Goal: Information Seeking & Learning: Understand process/instructions

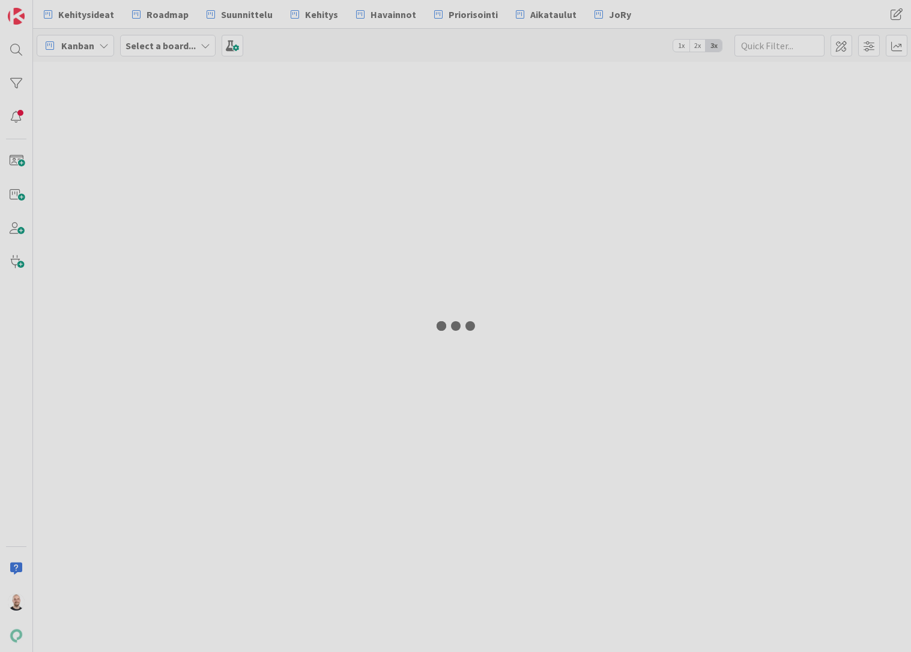
type input "17970"
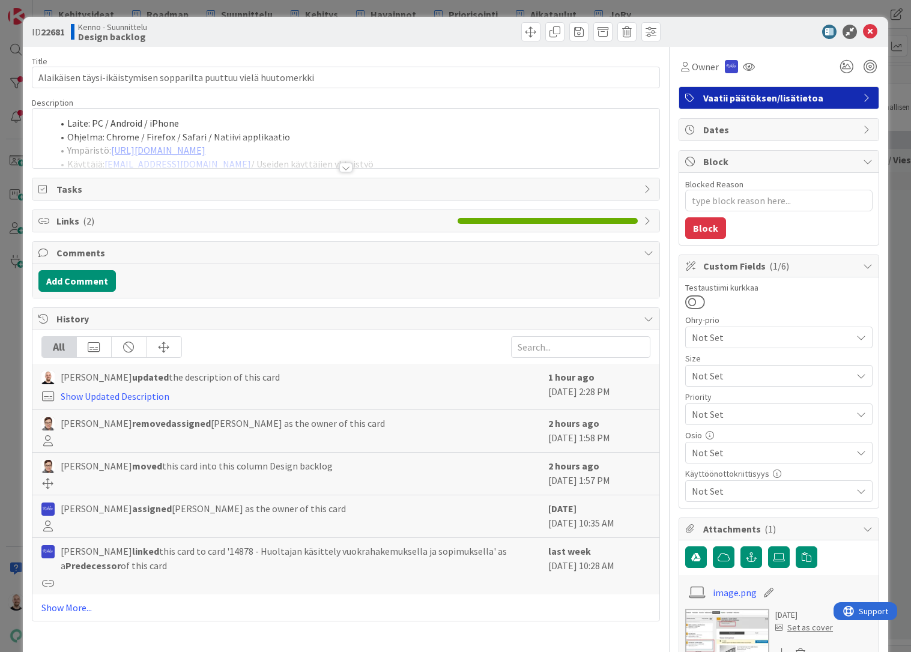
type textarea "x"
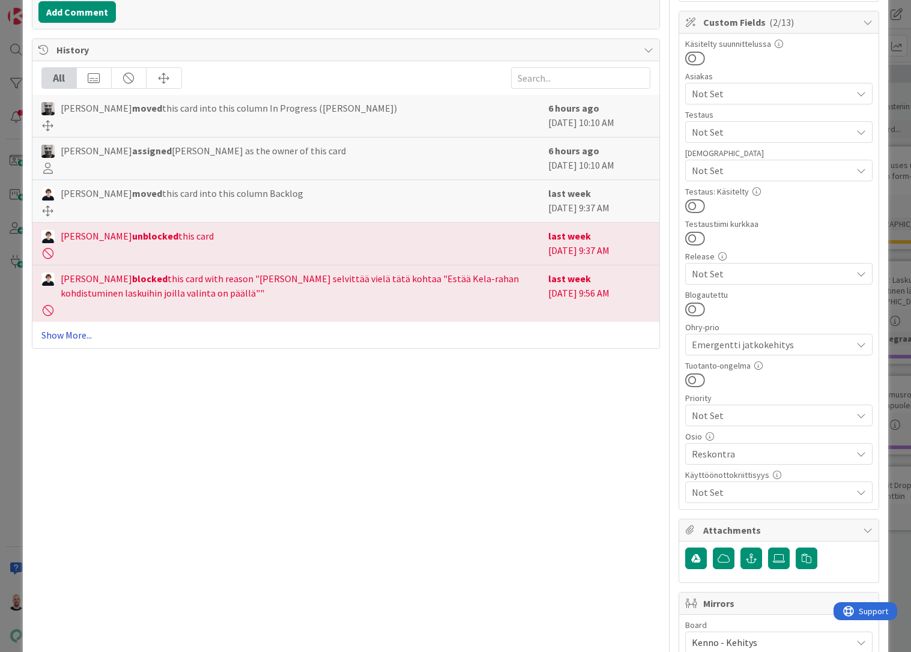
click at [83, 338] on link "Show More..." at bounding box center [345, 335] width 609 height 14
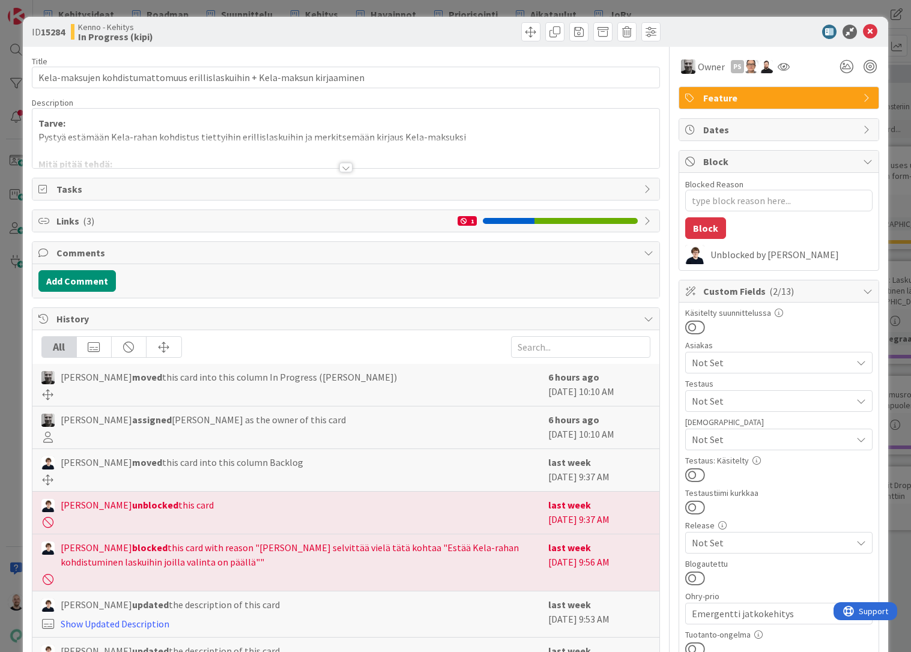
click at [346, 168] on div at bounding box center [345, 168] width 13 height 10
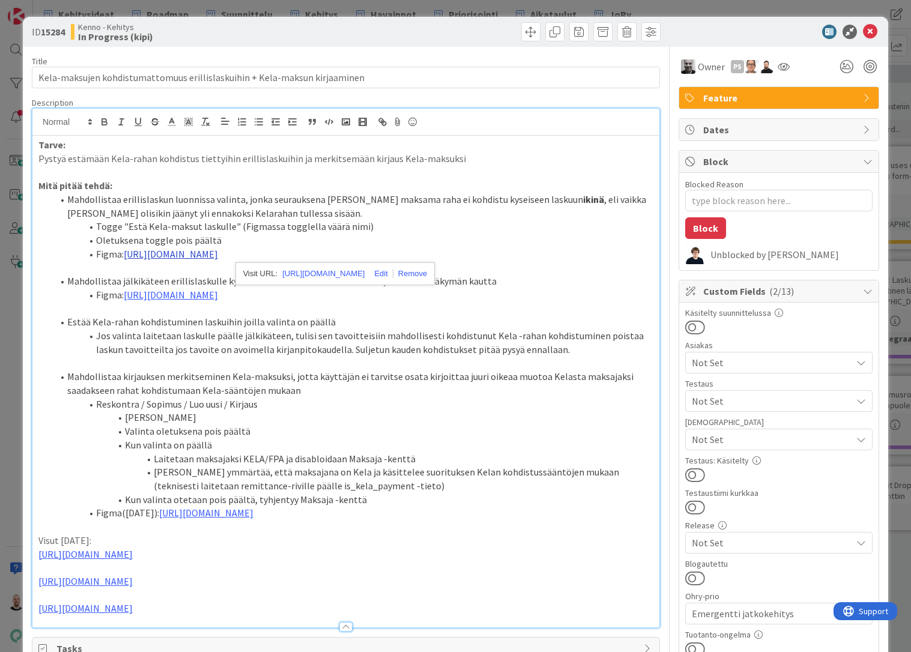
click at [213, 250] on link "https://www.figma.com/design/s06ePFuGvSFkRRSBp8p43G/Reskontra?node-id=2874-137&…" at bounding box center [171, 254] width 94 height 12
click at [314, 271] on link "https://www.figma.com/design/s06ePFuGvSFkRRSBp8p43G/Reskontra?node-id=2874-137&…" at bounding box center [323, 274] width 82 height 16
click at [507, 466] on li "Kenno ymmärtää, että maksajana on Kela ja käsittelee suorituksen Kelan kohdistu…" at bounding box center [353, 479] width 601 height 27
drag, startPoint x: 126, startPoint y: 225, endPoint x: 228, endPoint y: 227, distance: 102.1
click at [228, 227] on li "Togge "Estä Kela-maksut laskulle" (Figmassa togglella väärä nimi)" at bounding box center [353, 227] width 601 height 14
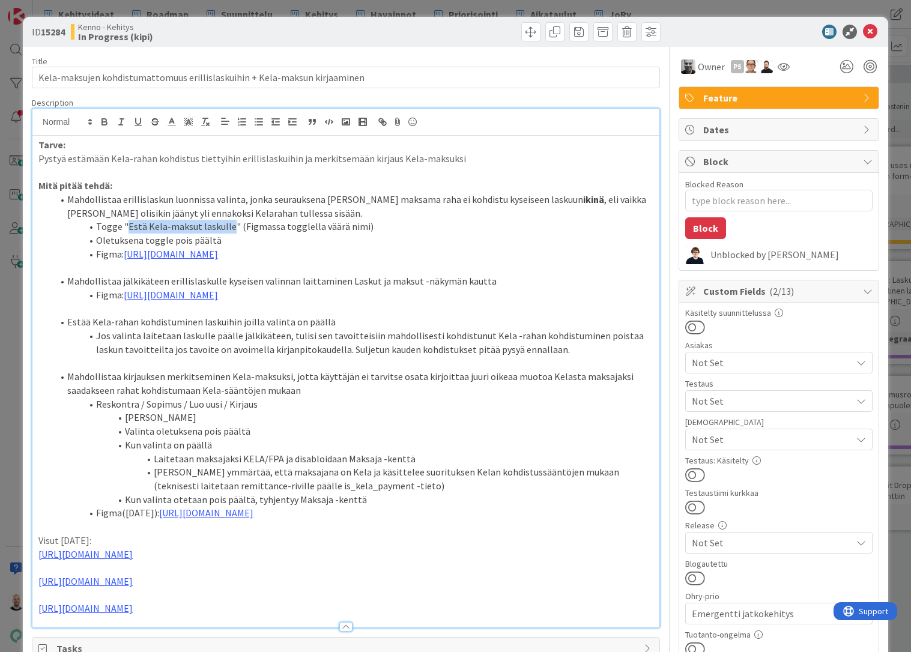
copy li "Estä Kela-maksut laskulle"
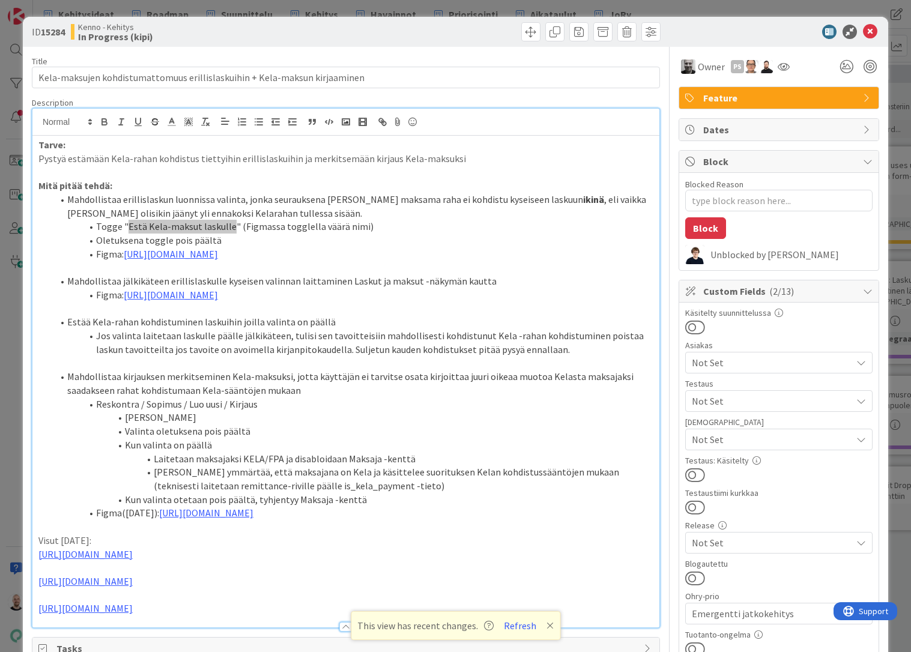
type textarea "x"
